Goal: Information Seeking & Learning: Learn about a topic

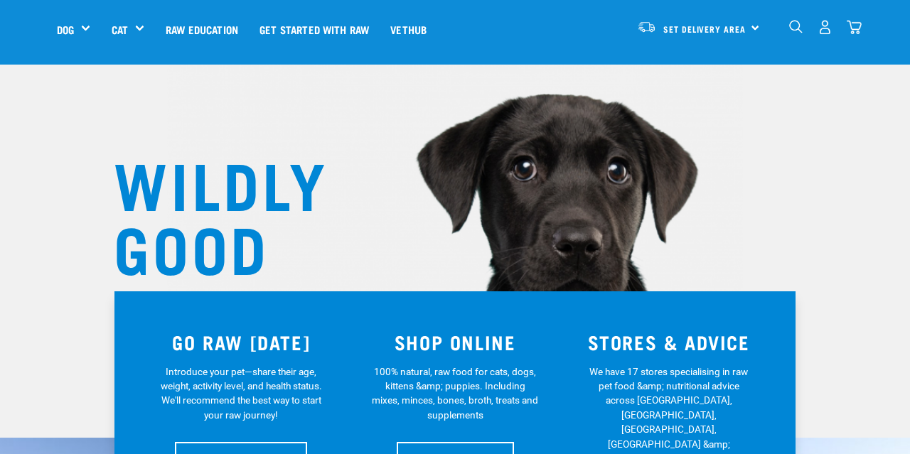
scroll to position [45, 0]
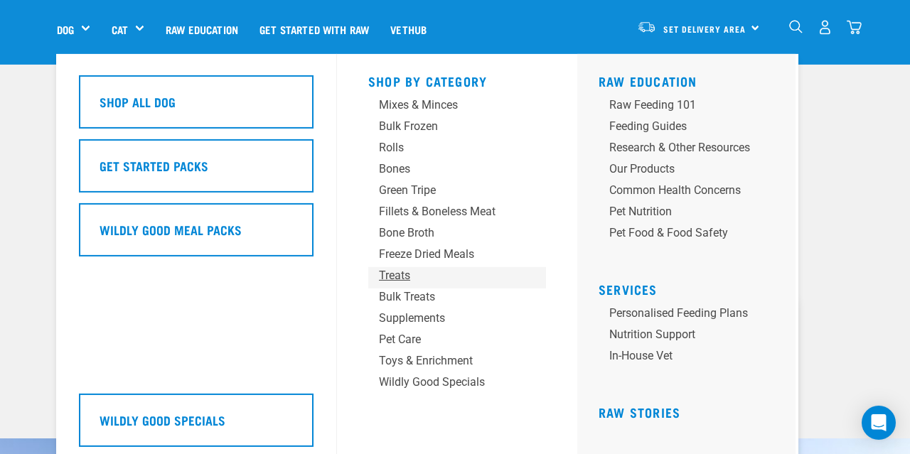
click at [402, 272] on div "Treats" at bounding box center [445, 275] width 133 height 17
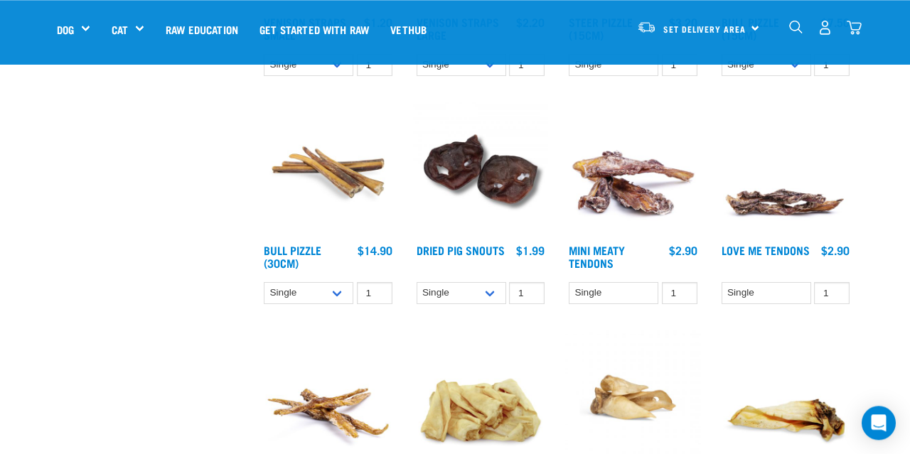
scroll to position [568, 0]
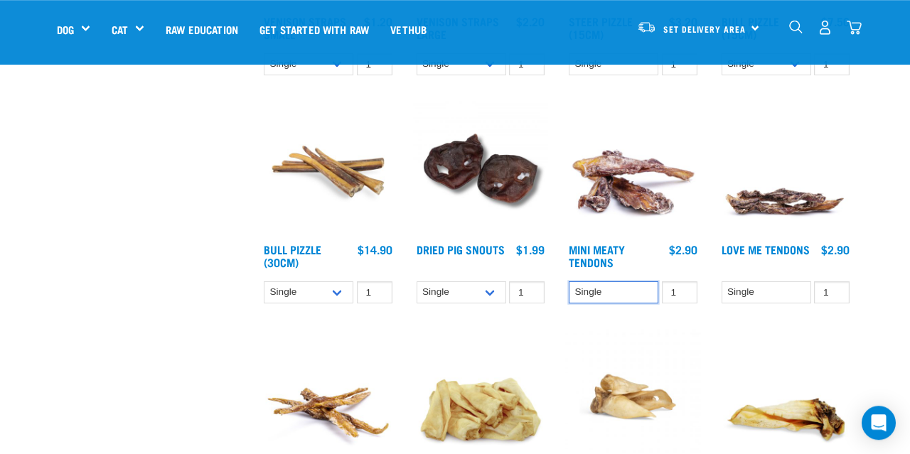
click at [569, 282] on select "Single" at bounding box center [614, 293] width 90 height 22
click at [618, 288] on select "Single" at bounding box center [614, 293] width 90 height 22
click at [417, 282] on select "Single 10 per pack 25 per pack" at bounding box center [462, 293] width 90 height 22
click at [449, 292] on select "Single 10 per pack 25 per pack" at bounding box center [462, 293] width 90 height 22
click at [417, 282] on select "Single 10 per pack 25 per pack" at bounding box center [462, 293] width 90 height 22
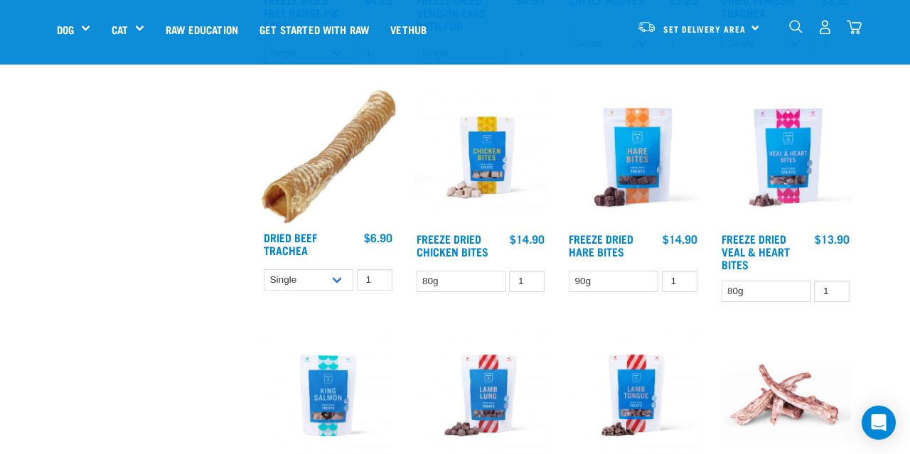
scroll to position [1394, 0]
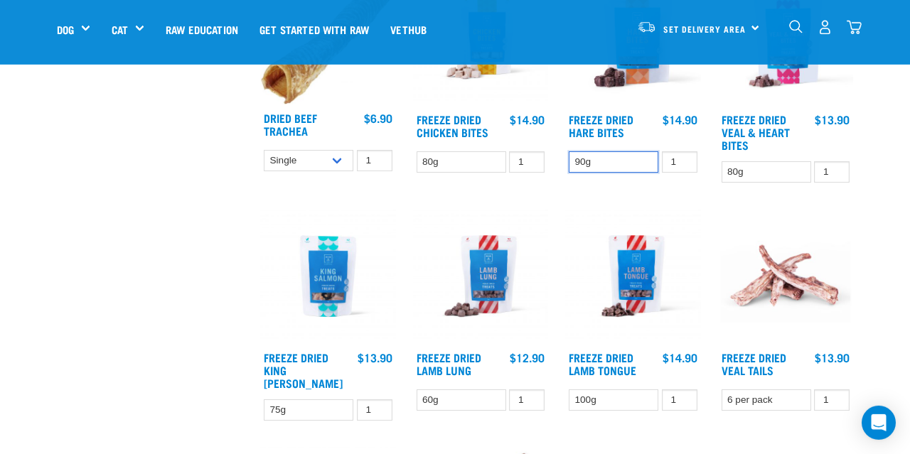
click at [569, 151] on select "90g" at bounding box center [614, 162] width 90 height 22
click at [611, 165] on select "90g" at bounding box center [614, 162] width 90 height 22
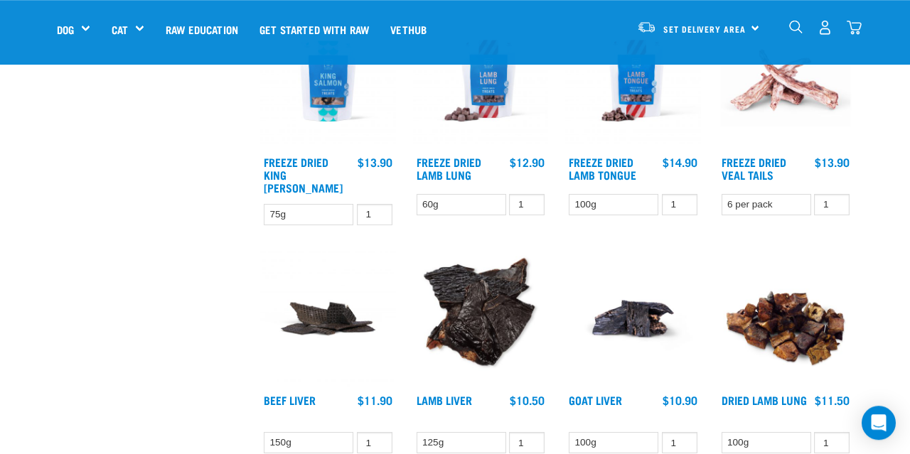
scroll to position [1712, 0]
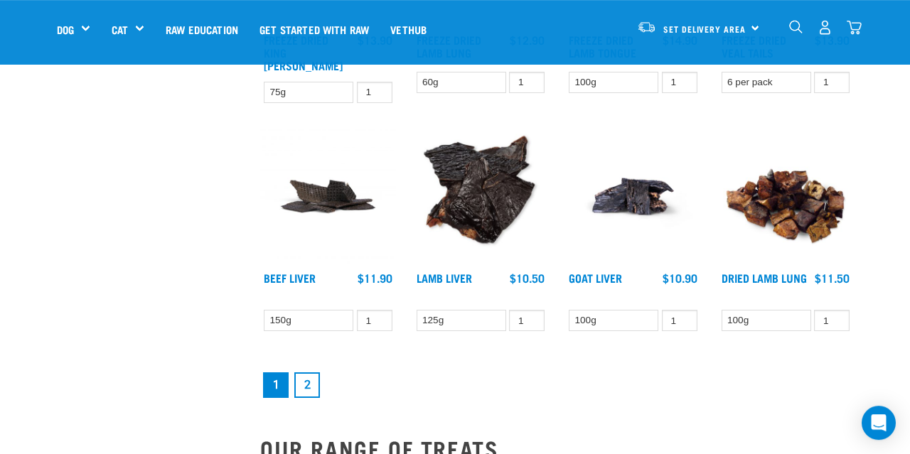
click at [309, 373] on link "2" at bounding box center [307, 386] width 26 height 26
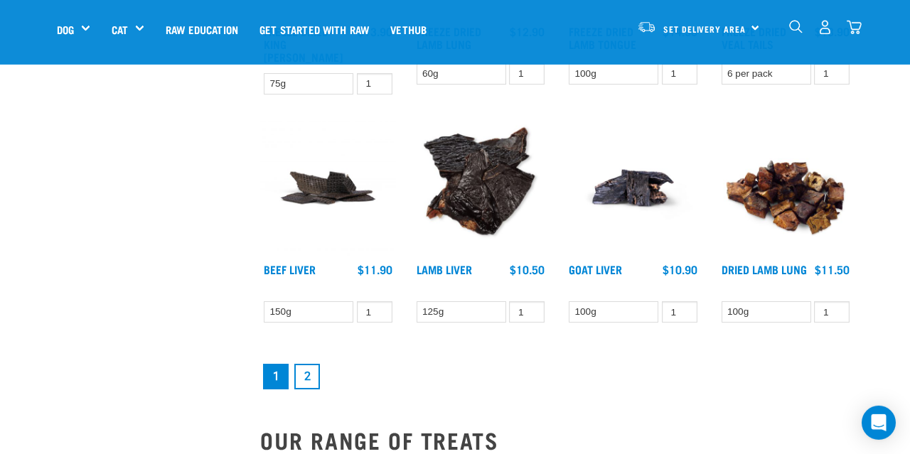
scroll to position [1721, 0]
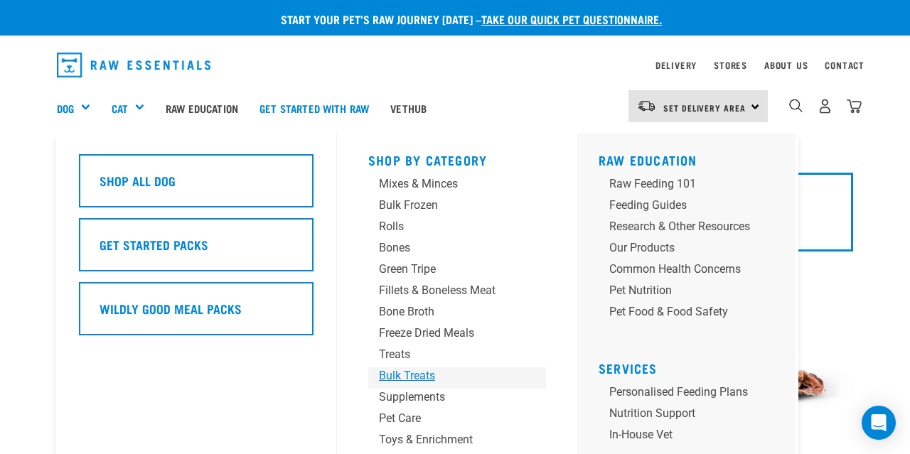
click at [419, 376] on div "Bulk Treats" at bounding box center [445, 376] width 133 height 17
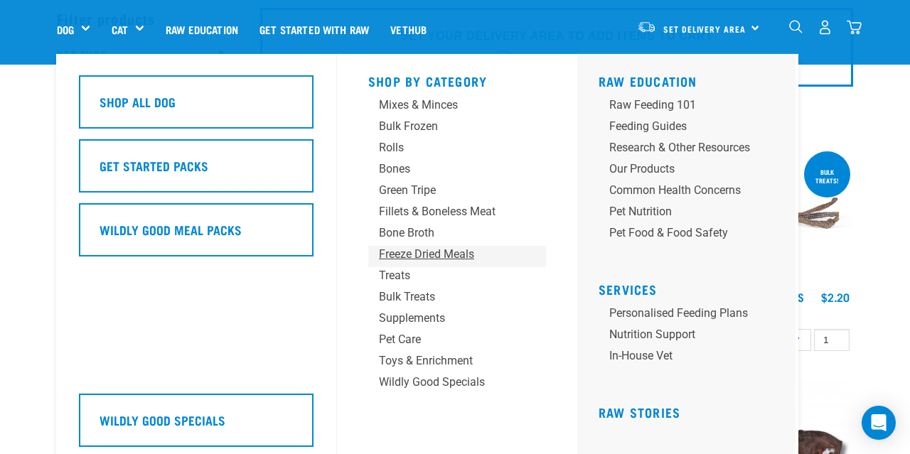
scroll to position [64, 0]
click at [434, 363] on div "Toys & Enrichment" at bounding box center [445, 361] width 133 height 17
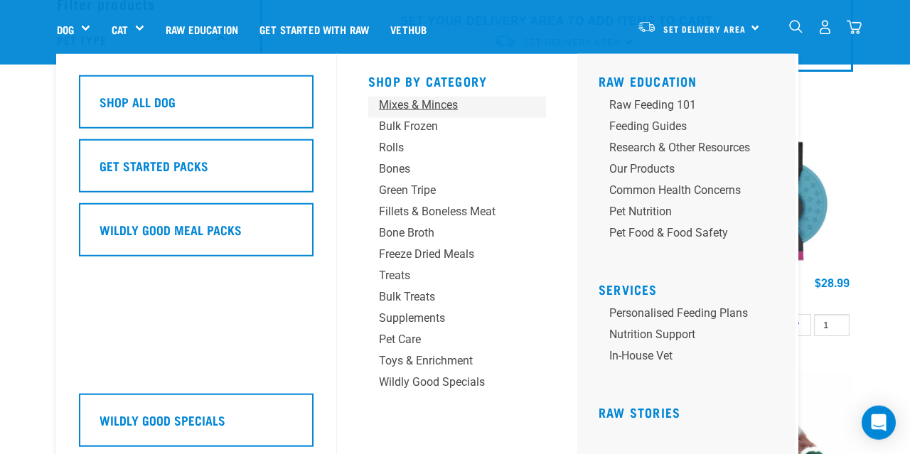
scroll to position [80, 0]
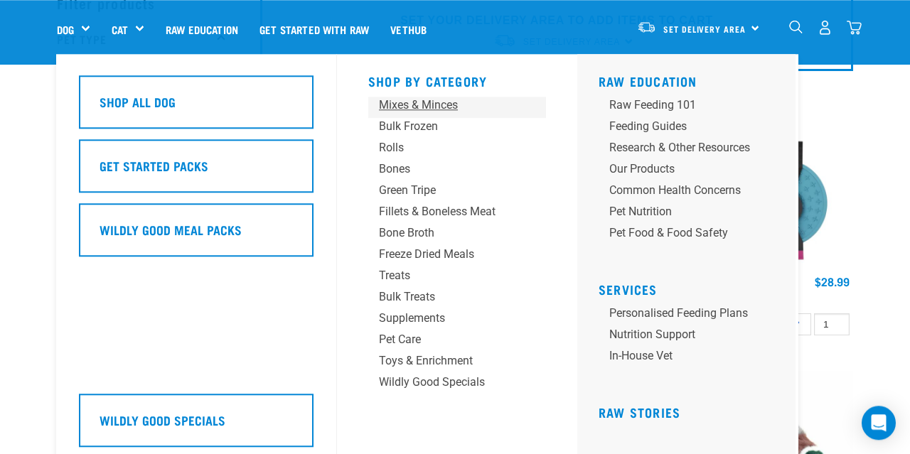
click at [437, 102] on div "Mixes & Minces" at bounding box center [445, 105] width 133 height 17
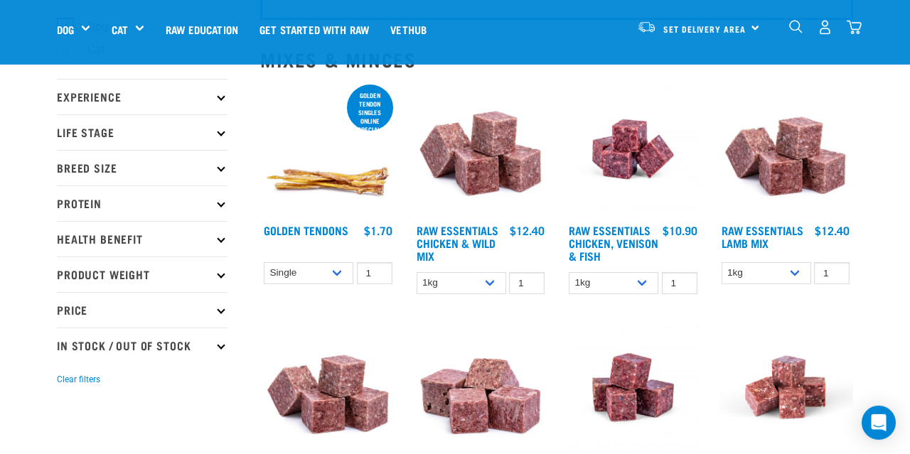
scroll to position [89, 0]
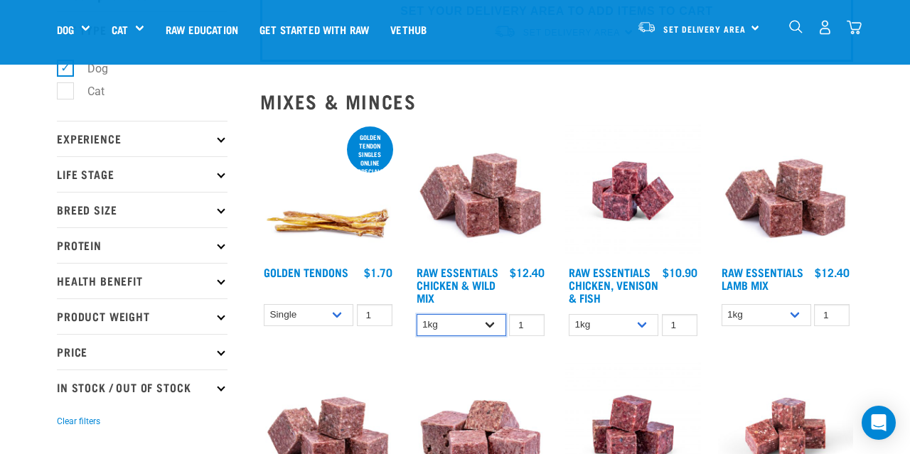
click at [417, 314] on select "1kg 3kg Bulk (10kg)" at bounding box center [462, 325] width 90 height 22
click at [483, 326] on select "1kg 3kg Bulk (10kg)" at bounding box center [462, 325] width 90 height 22
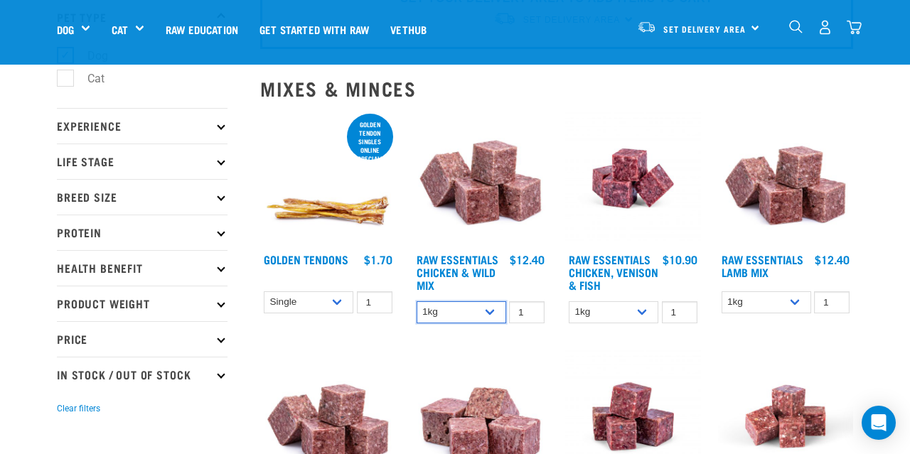
scroll to position [128, 0]
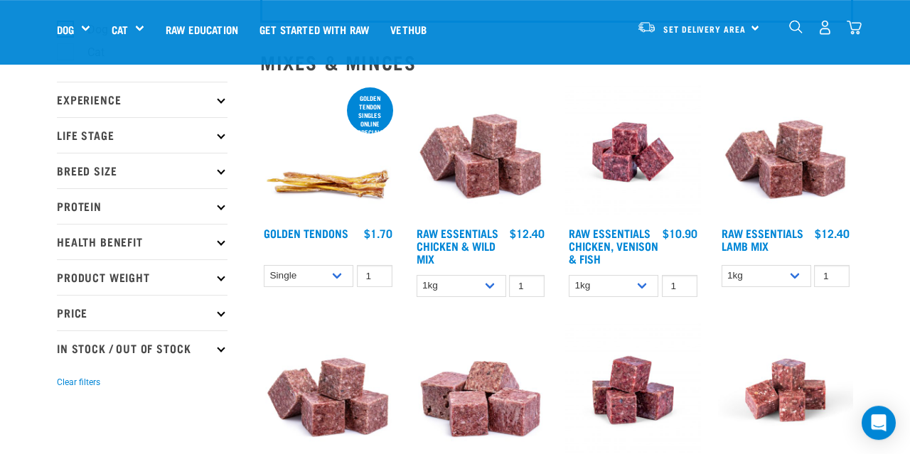
click at [220, 171] on icon at bounding box center [221, 170] width 8 height 8
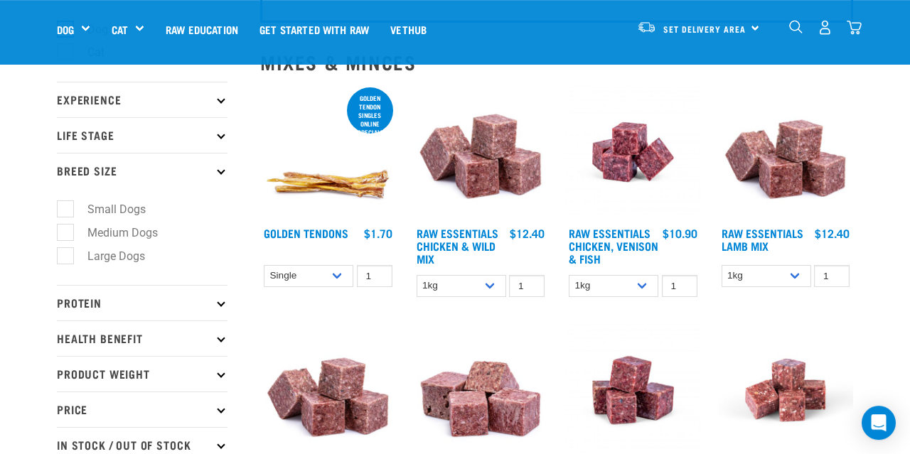
click at [100, 207] on label "Small Dogs" at bounding box center [108, 210] width 87 height 18
click at [66, 207] on input "Small Dogs" at bounding box center [61, 207] width 9 height 9
checkbox input "true"
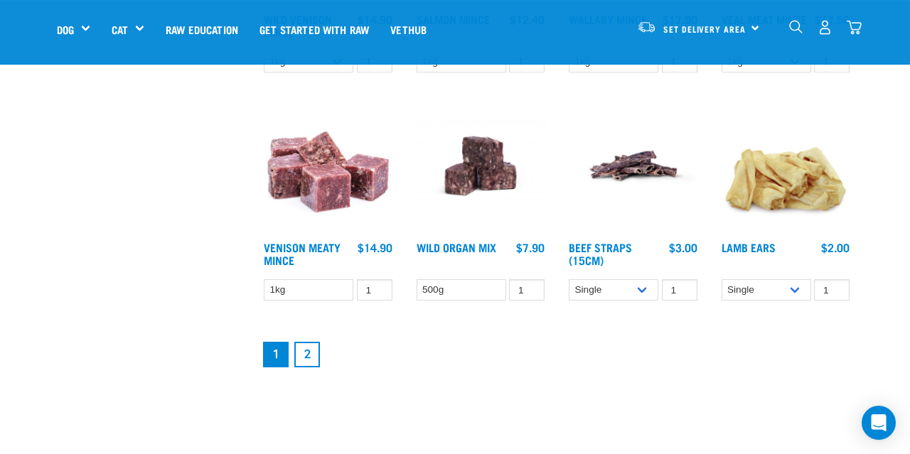
scroll to position [1732, 0]
click at [316, 368] on link "2" at bounding box center [307, 355] width 26 height 26
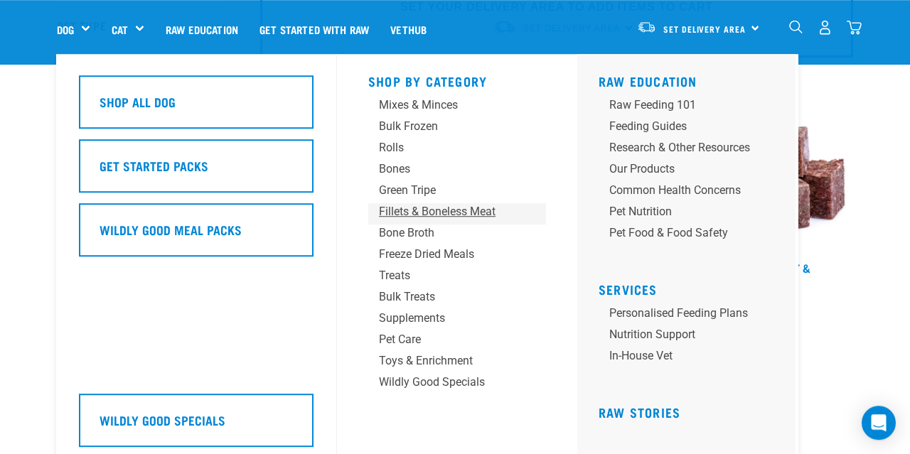
scroll to position [94, 0]
click at [447, 385] on div "Wildly Good Specials" at bounding box center [445, 382] width 133 height 17
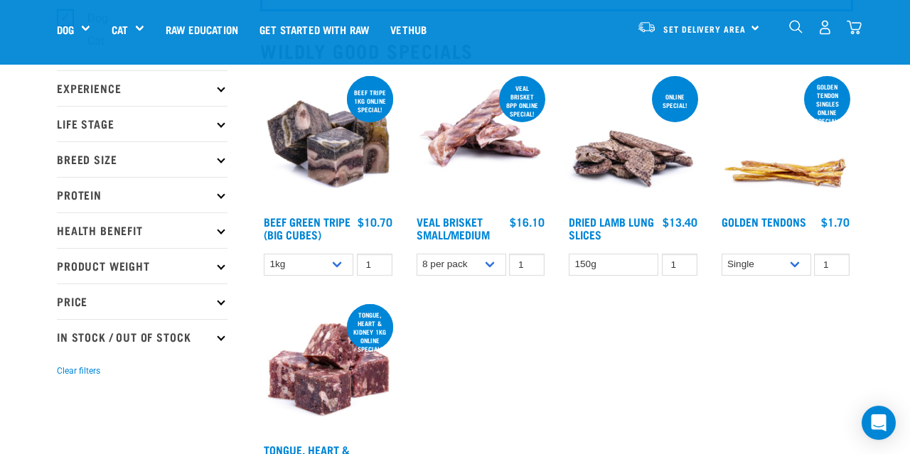
scroll to position [139, 0]
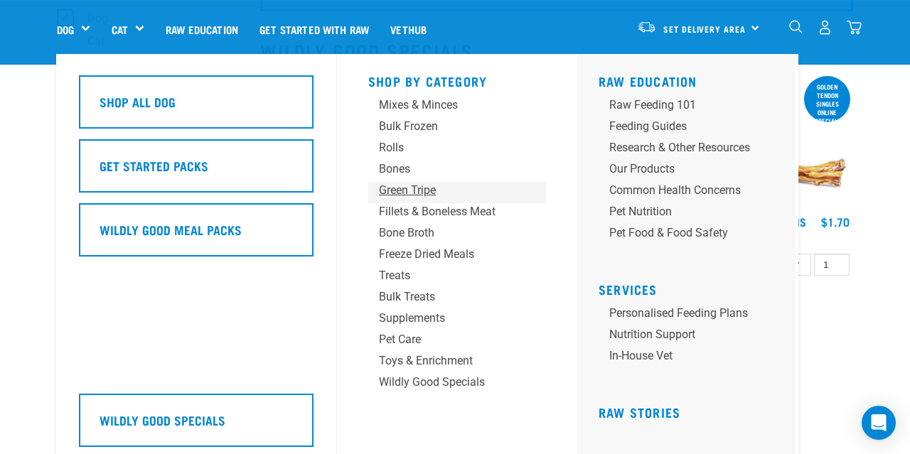
click at [415, 197] on div "Green Tripe" at bounding box center [445, 190] width 133 height 17
